Goal: Task Accomplishment & Management: Use online tool/utility

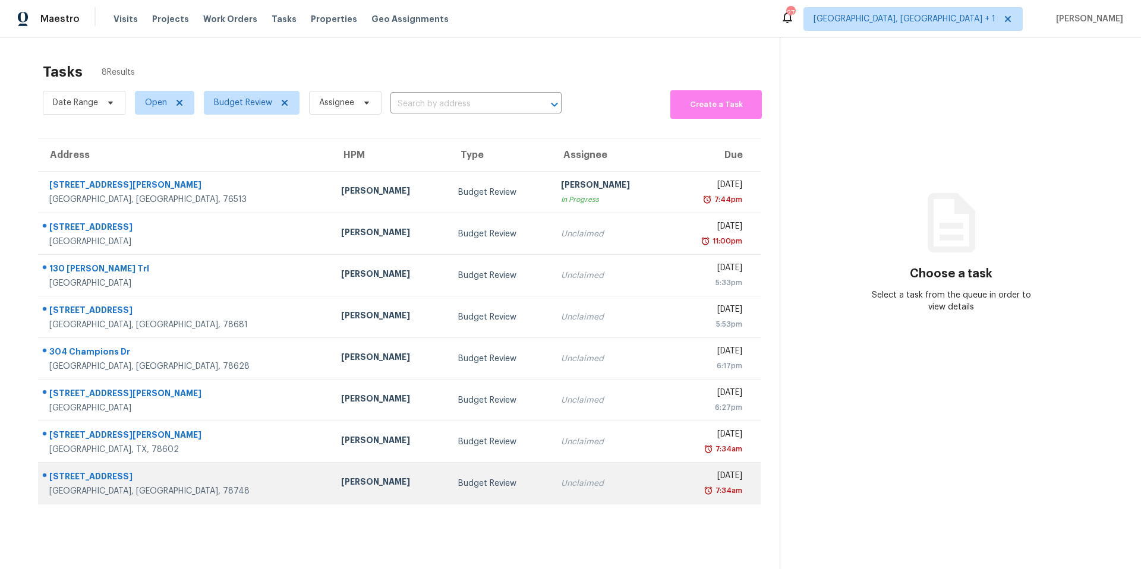
click at [449, 358] on td "Budget Review" at bounding box center [500, 484] width 103 height 42
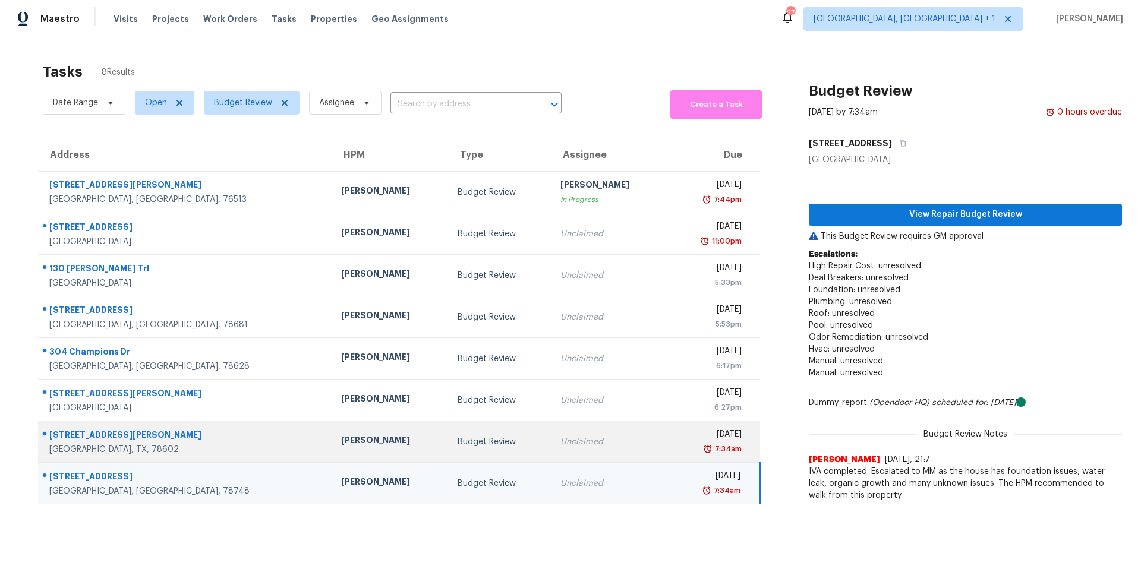
click at [458, 358] on div "Budget Review" at bounding box center [500, 442] width 84 height 12
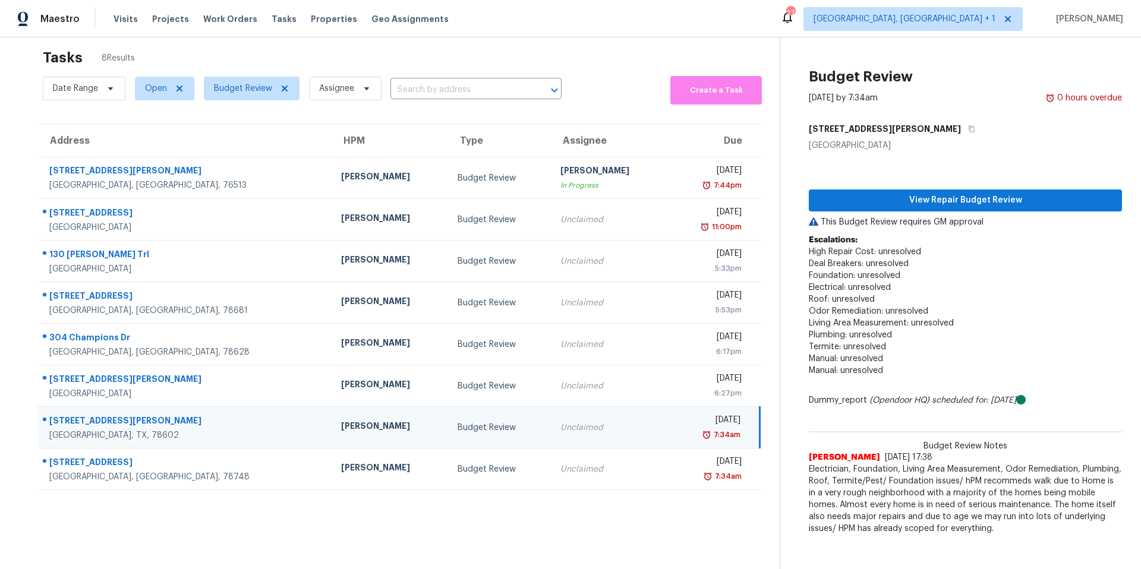
scroll to position [17, 0]
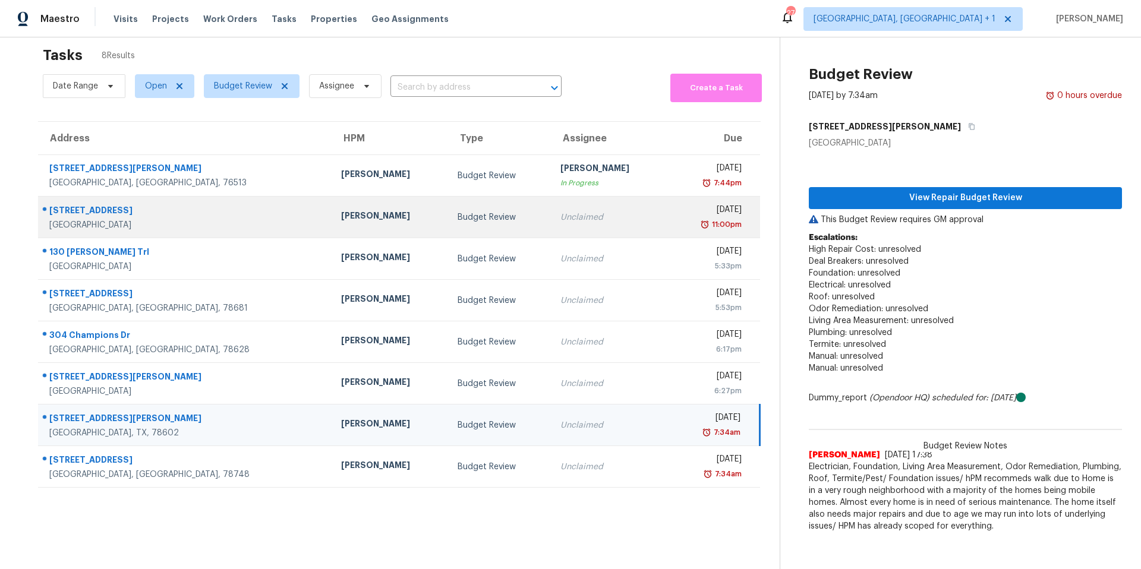
click at [341, 216] on div "[PERSON_NAME]" at bounding box center [389, 217] width 97 height 15
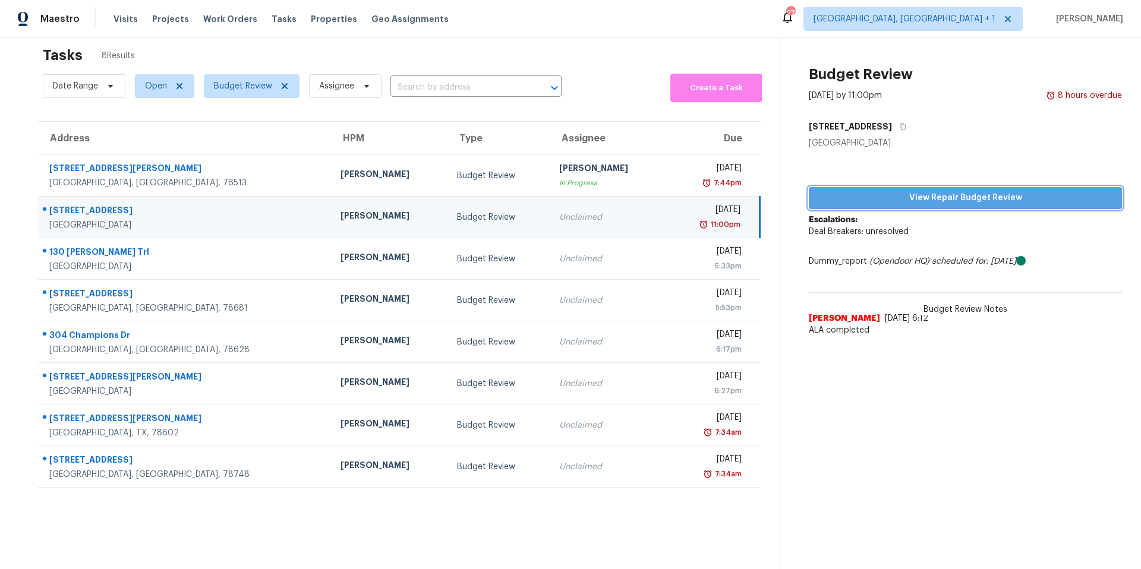
click at [855, 203] on span "View Repair Budget Review" at bounding box center [966, 198] width 294 height 15
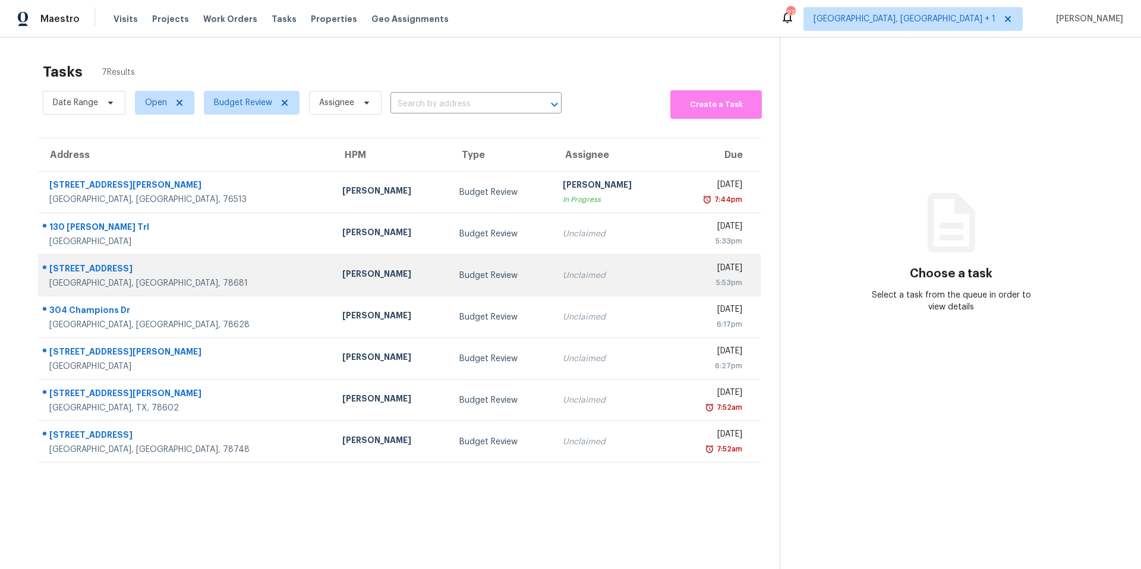
click at [342, 276] on div "[PERSON_NAME]" at bounding box center [391, 275] width 98 height 15
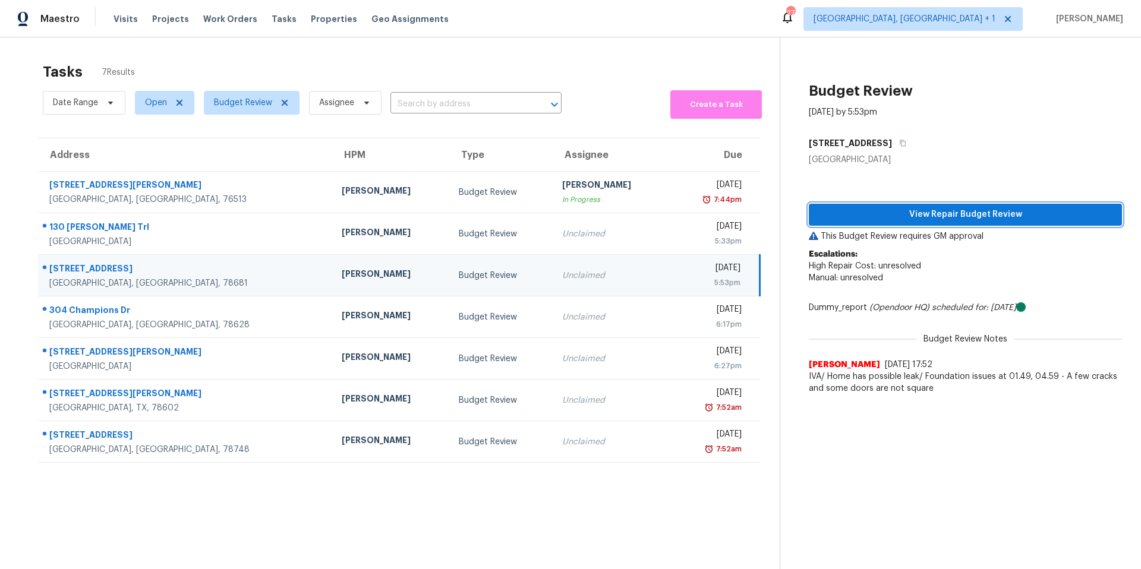
click at [940, 216] on span "View Repair Budget Review" at bounding box center [966, 214] width 294 height 15
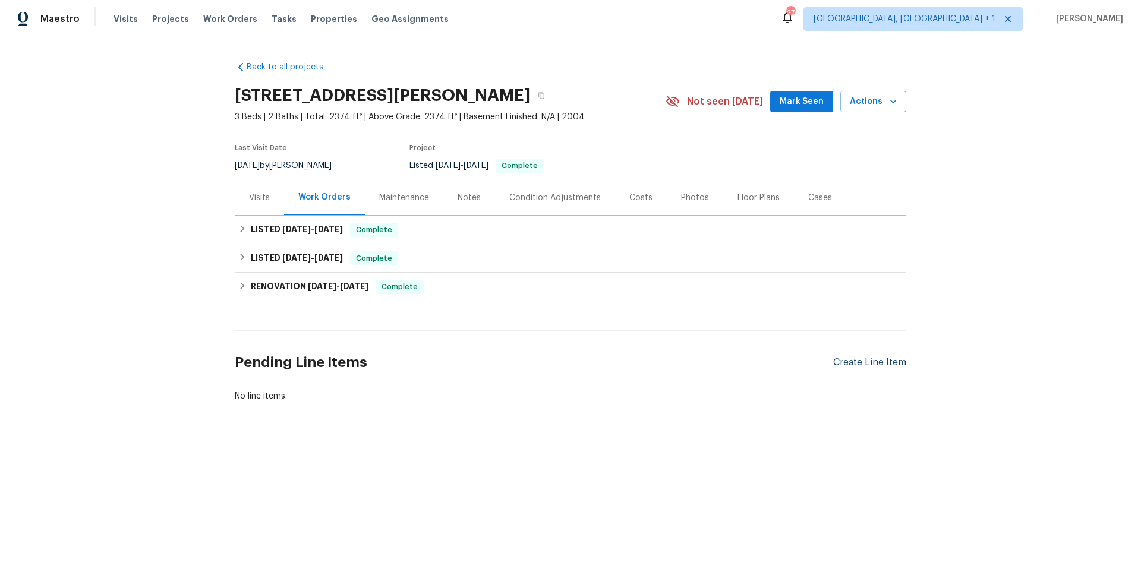
click at [861, 358] on div "Create Line Item" at bounding box center [869, 362] width 73 height 11
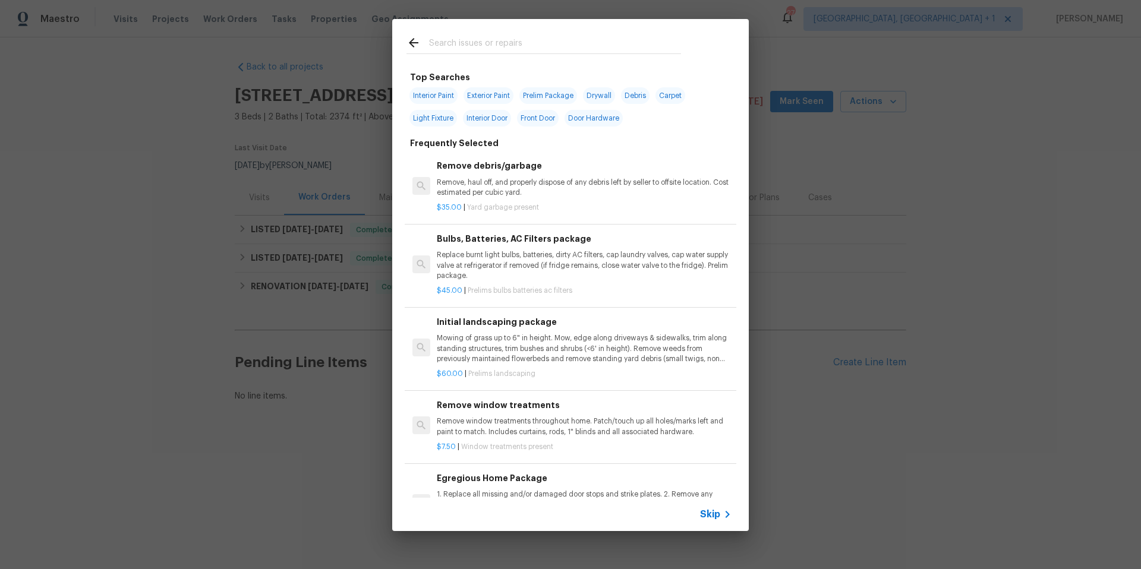
click at [484, 47] on input "text" at bounding box center [555, 45] width 252 height 18
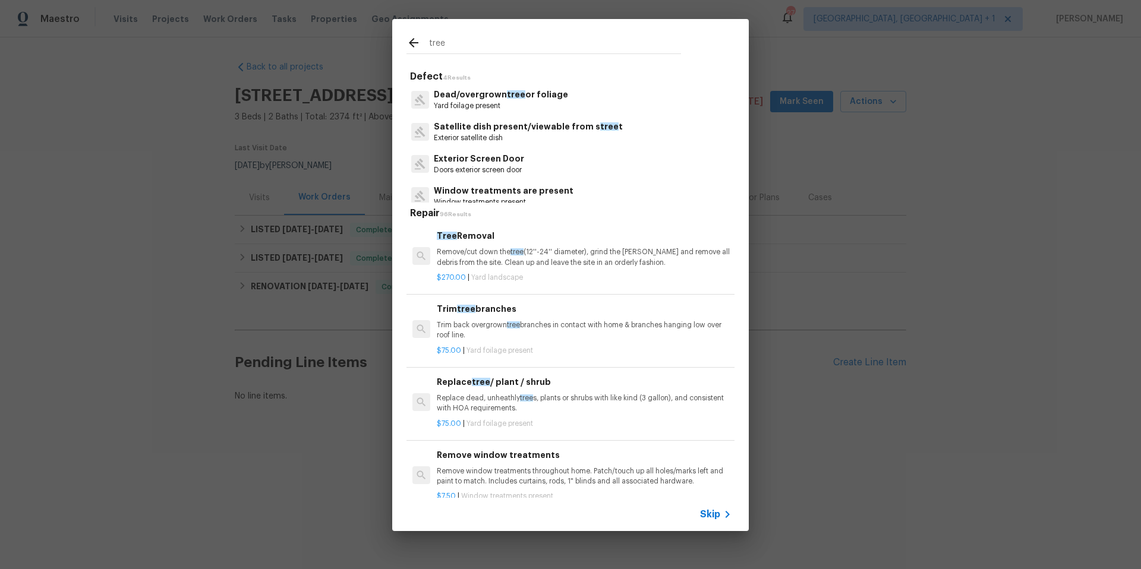
type input "tree"
click at [474, 303] on h6 "Trim tree branches" at bounding box center [584, 309] width 295 height 13
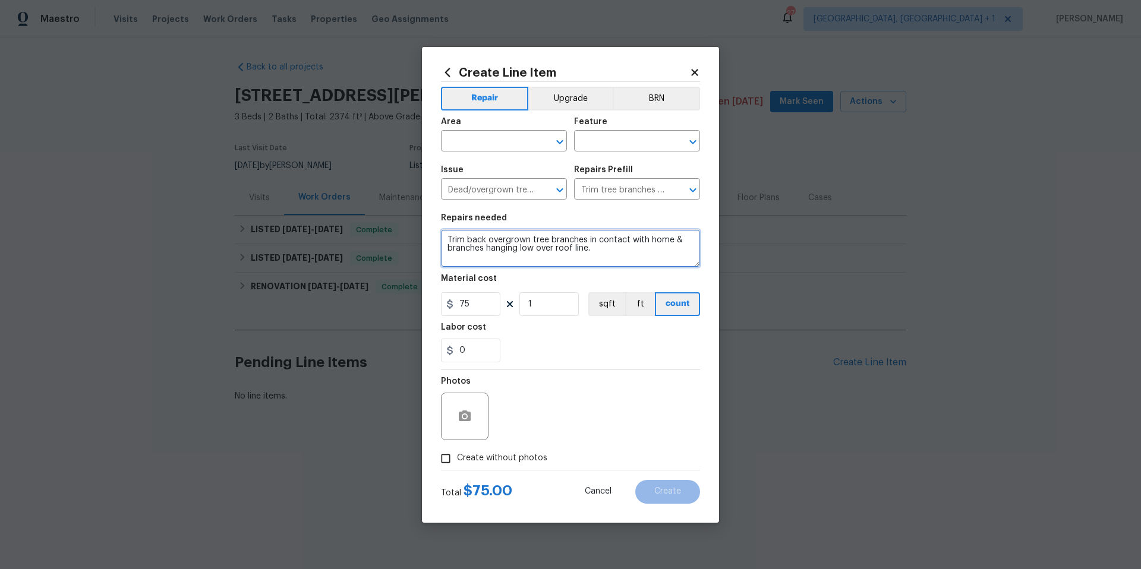
drag, startPoint x: 596, startPoint y: 251, endPoint x: 448, endPoint y: 224, distance: 149.9
click at [448, 224] on figure "Repairs needed Trim back overgrown tree branches in contact with home & branche…" at bounding box center [570, 240] width 259 height 53
click at [697, 71] on icon at bounding box center [694, 72] width 7 height 7
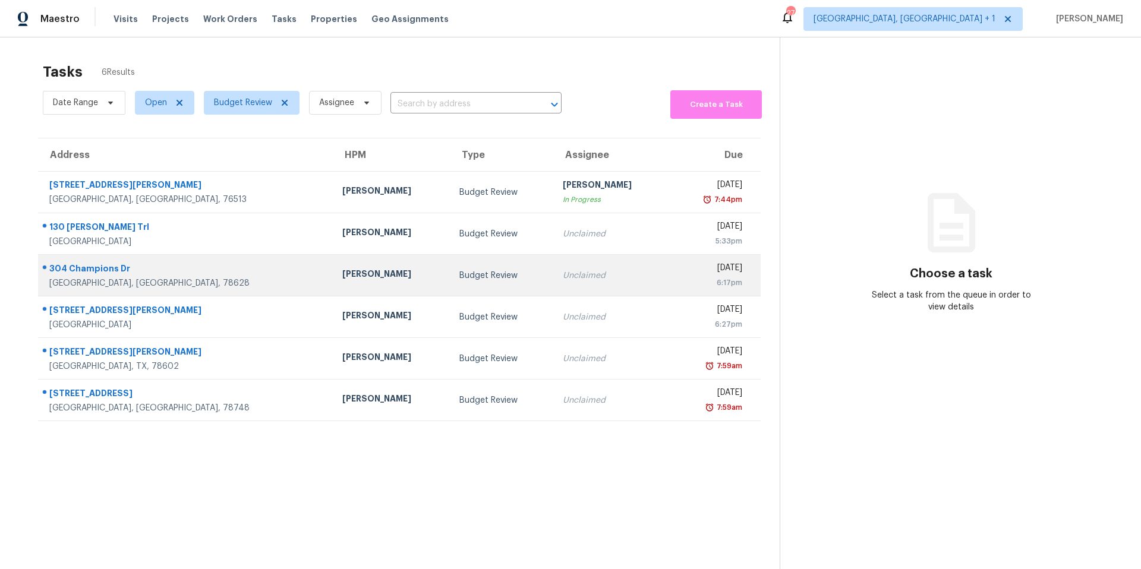
click at [333, 266] on td "[PERSON_NAME]" at bounding box center [391, 276] width 117 height 42
